Goal: Use online tool/utility: Use online tool/utility

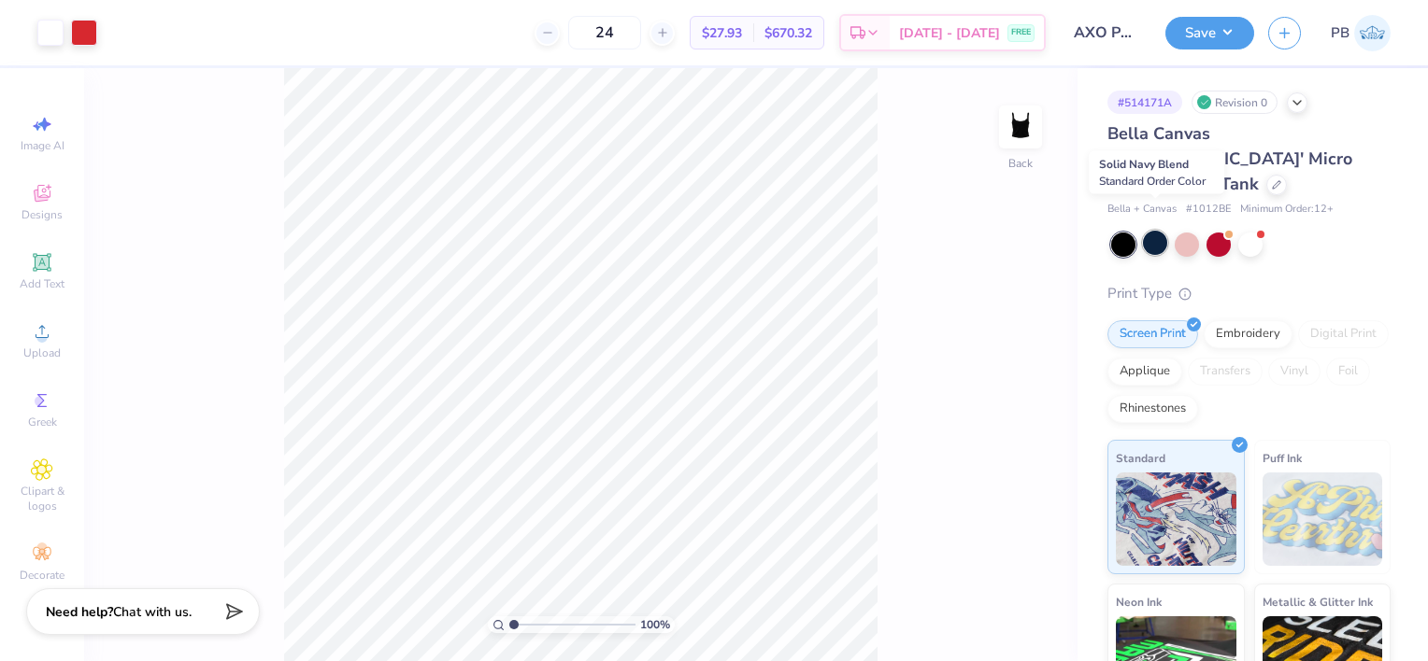
click at [1155, 231] on div at bounding box center [1155, 243] width 24 height 24
click at [1214, 32] on button "Save" at bounding box center [1209, 30] width 89 height 33
type input "1.2161685553592"
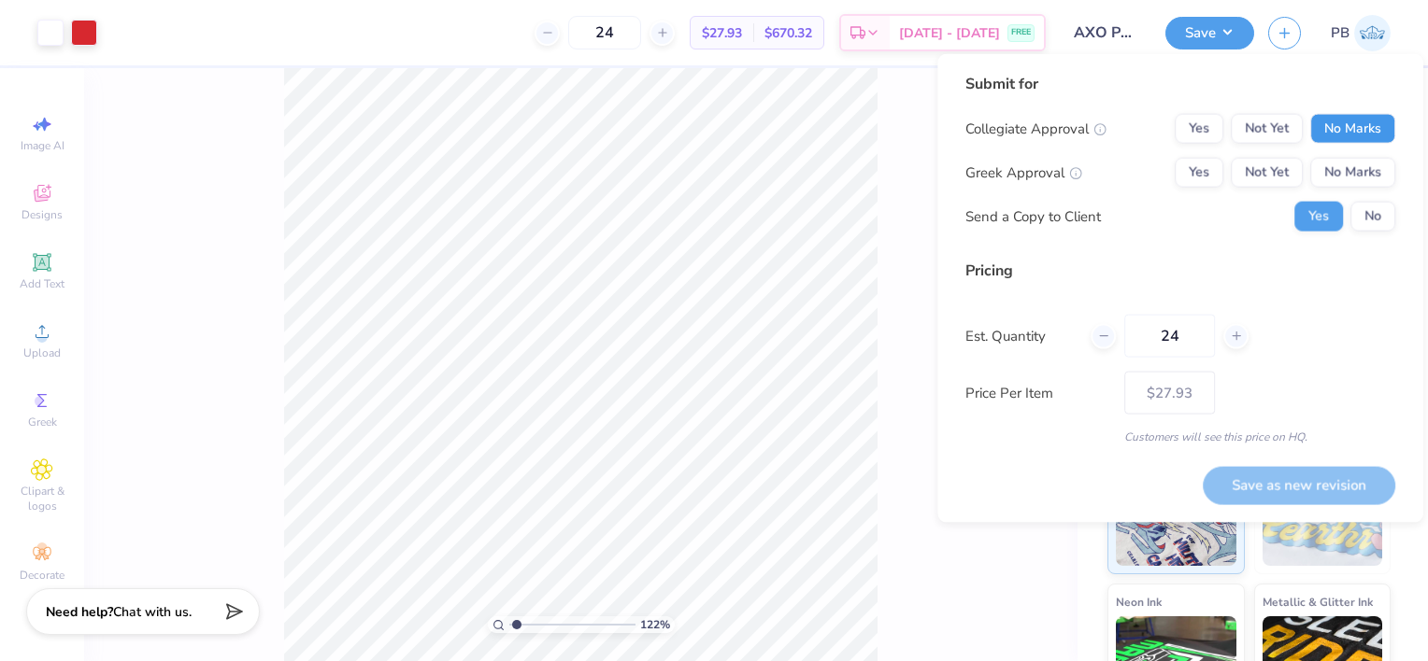
click at [1349, 127] on button "No Marks" at bounding box center [1352, 129] width 85 height 30
click at [1201, 172] on button "Yes" at bounding box center [1198, 173] width 49 height 30
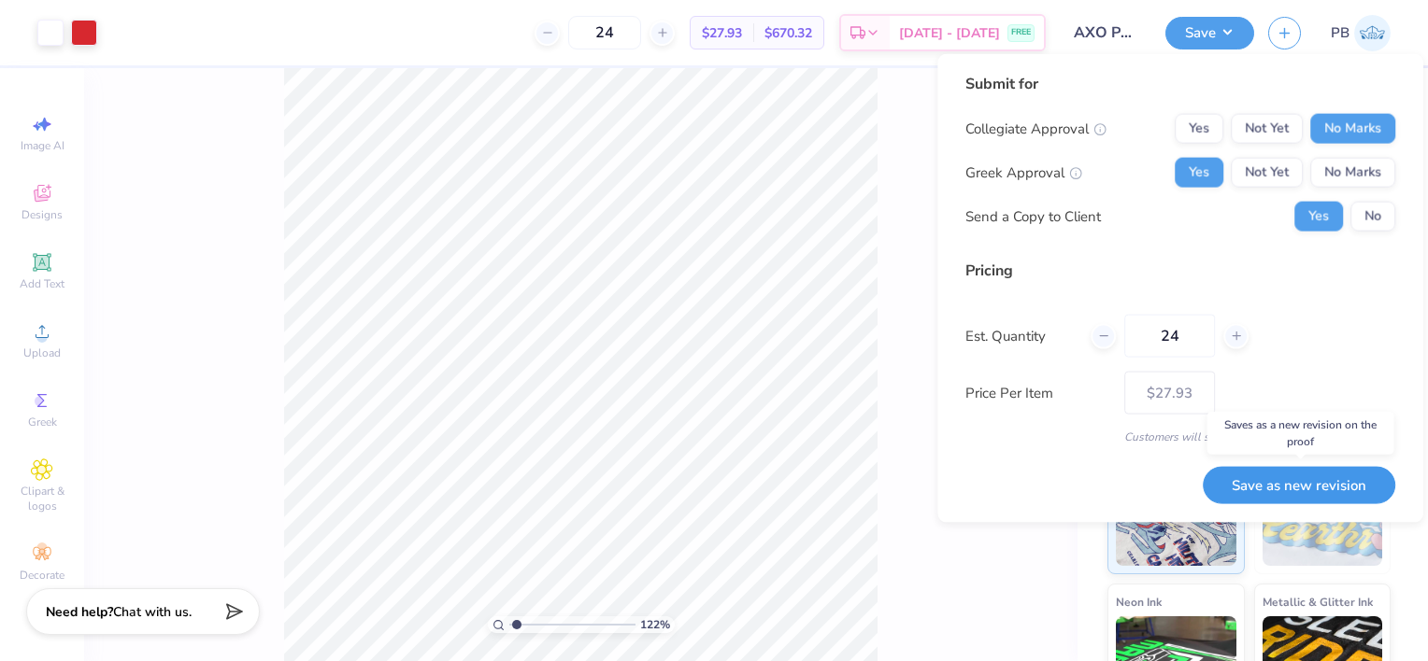
click at [1269, 479] on button "Save as new revision" at bounding box center [1298, 484] width 192 height 37
type input "$27.93"
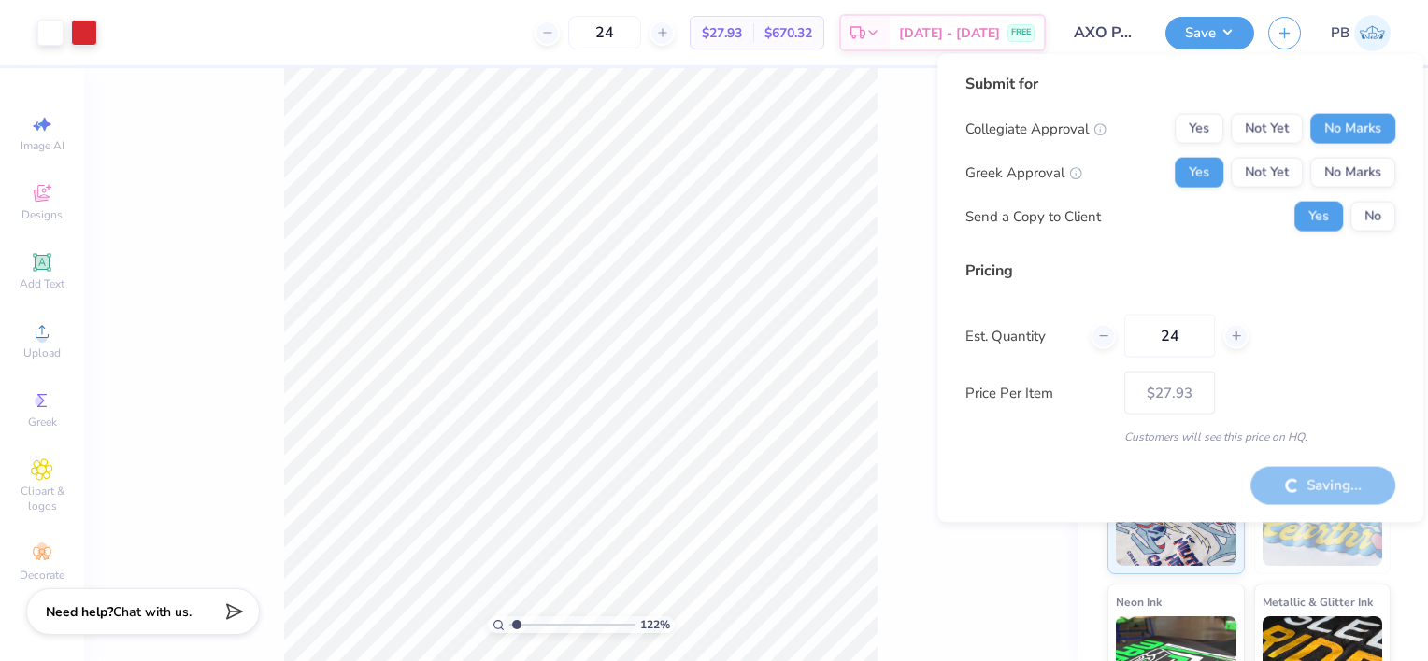
type input "1.2161685553592"
